Goal: Task Accomplishment & Management: Manage account settings

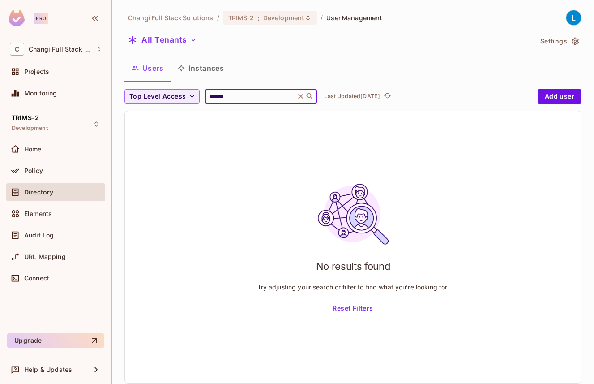
type input "******"
click at [301, 95] on icon at bounding box center [301, 96] width 5 height 5
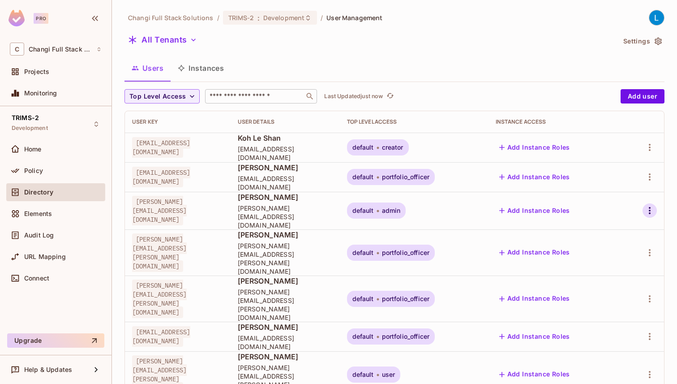
click at [594, 205] on icon "button" at bounding box center [649, 210] width 11 height 11
click at [594, 221] on li "Edit" at bounding box center [608, 227] width 83 height 20
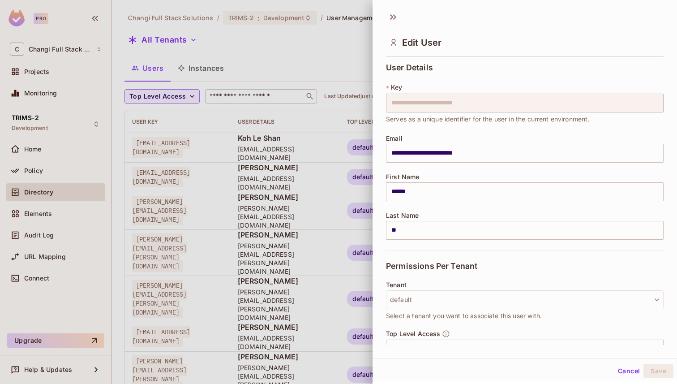
scroll to position [100, 0]
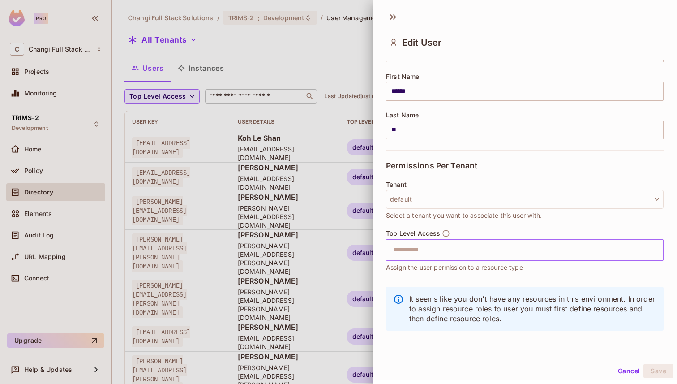
click at [420, 254] on input "text" at bounding box center [517, 250] width 258 height 18
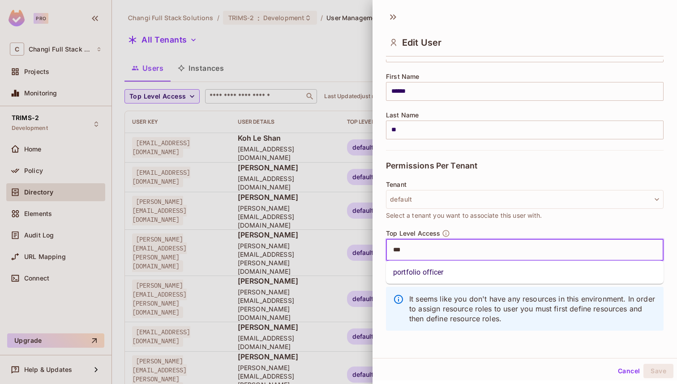
type input "****"
click at [424, 270] on li "portfolio officer" at bounding box center [525, 272] width 278 height 16
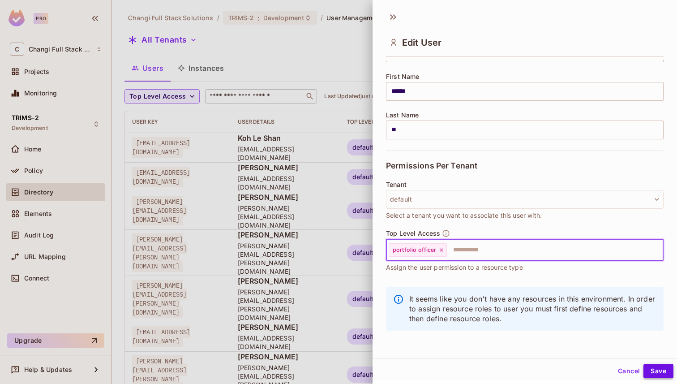
click at [594, 370] on button "Save" at bounding box center [658, 371] width 30 height 14
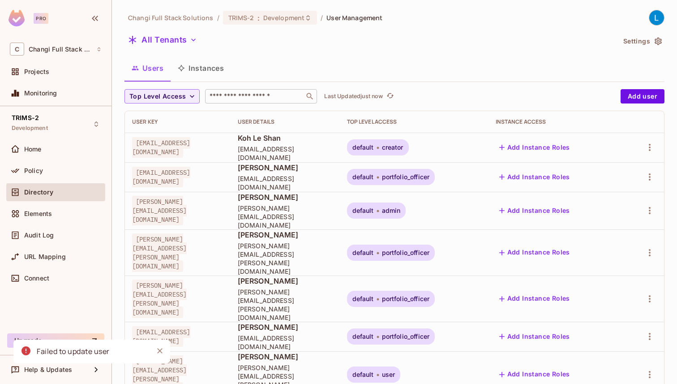
click at [309, 55] on div "Changi Full Stack Solutions / TRIMS-2 : Development / User Management All Tenan…" at bounding box center [394, 369] width 540 height 719
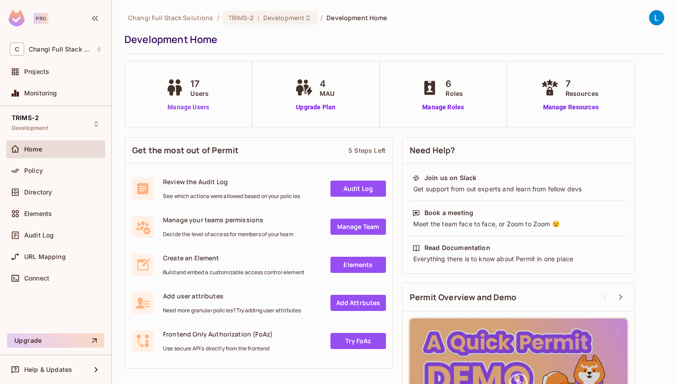
click at [188, 109] on link "Manage Users" at bounding box center [188, 107] width 50 height 9
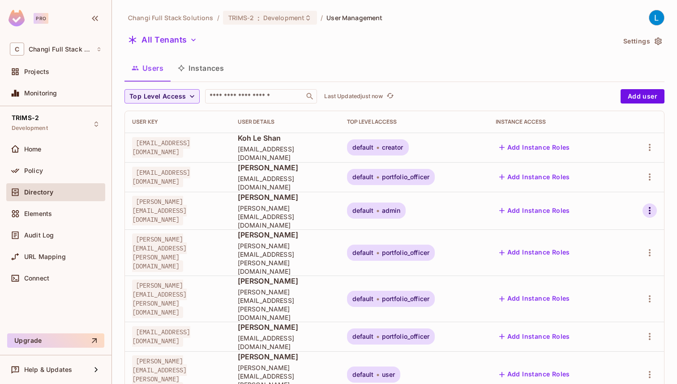
click at [647, 206] on icon "button" at bounding box center [649, 210] width 11 height 11
click at [607, 227] on li "Edit" at bounding box center [608, 227] width 83 height 20
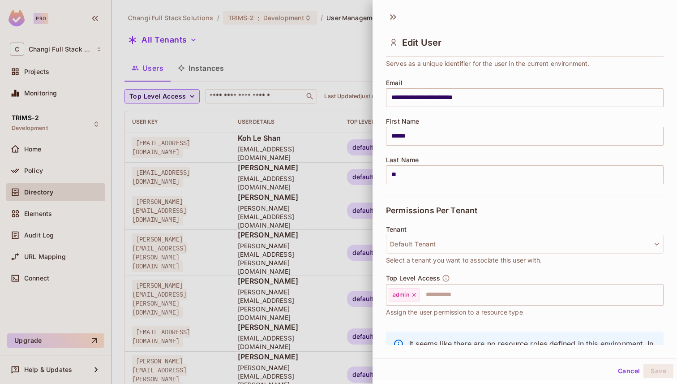
scroll to position [73, 0]
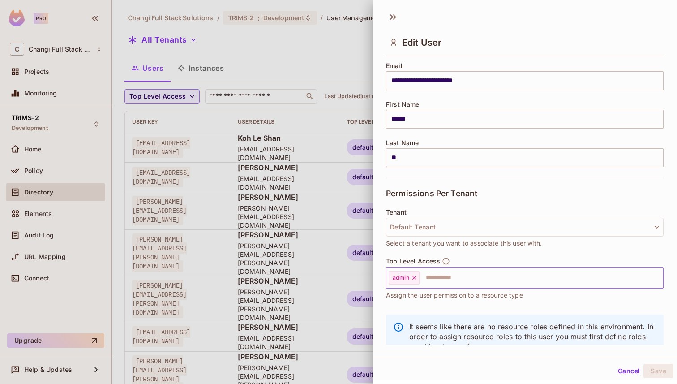
click at [415, 279] on icon at bounding box center [414, 278] width 4 height 4
click at [415, 279] on input "text" at bounding box center [517, 278] width 258 height 18
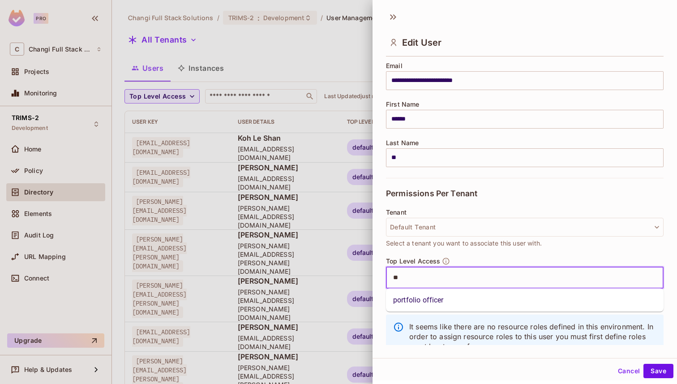
type input "***"
click at [420, 295] on li "portfolio officer" at bounding box center [525, 300] width 278 height 16
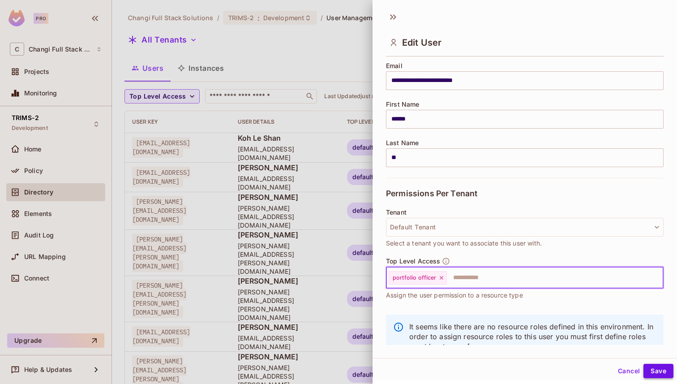
click at [654, 371] on button "Save" at bounding box center [658, 371] width 30 height 14
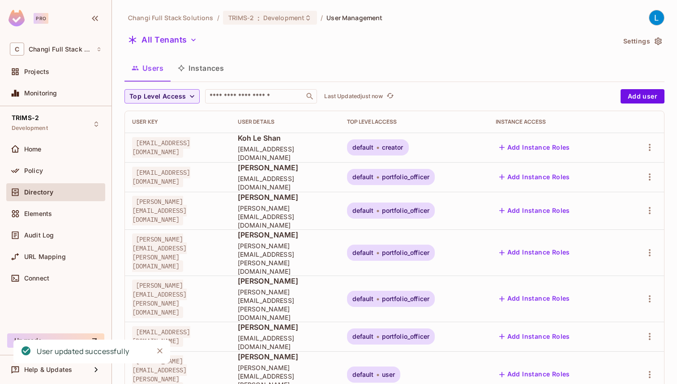
click at [484, 43] on div "All Tenants" at bounding box center [369, 41] width 491 height 17
